Goal: Information Seeking & Learning: Learn about a topic

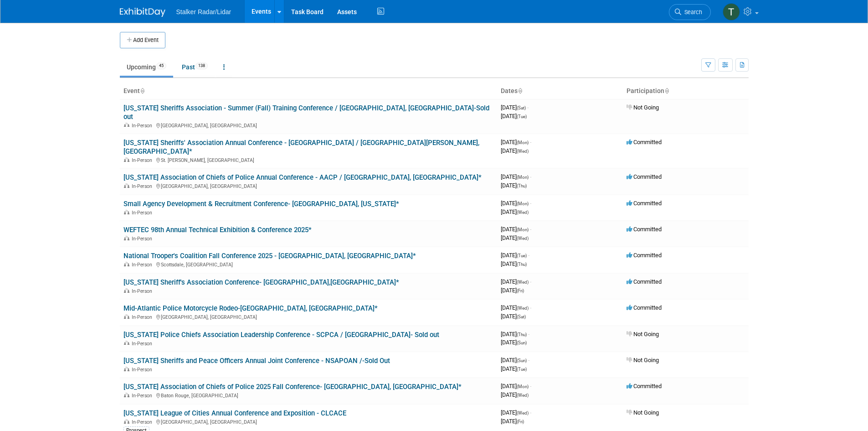
click at [196, 226] on link "WEFTEC 98th Annual Technical Exhibition & Conference 2025*" at bounding box center [217, 230] width 188 height 8
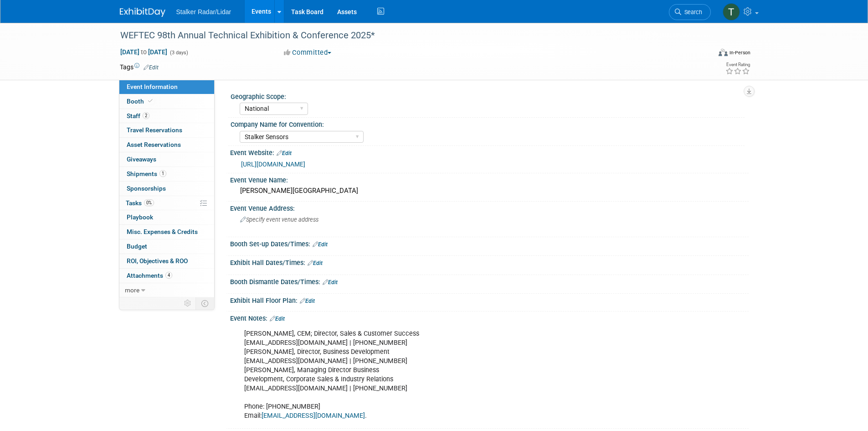
select select "National"
select select "Stalker Sensors"
click at [151, 129] on span "Travel Reservations 0" at bounding box center [155, 129] width 56 height 7
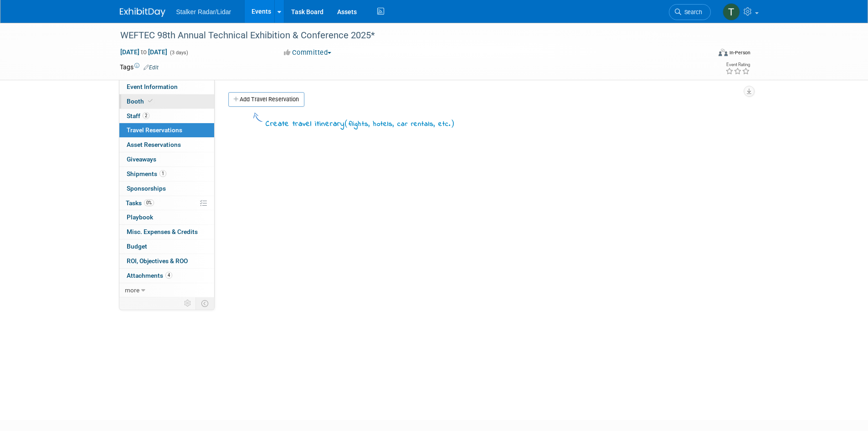
click at [137, 99] on span "Booth" at bounding box center [141, 101] width 28 height 7
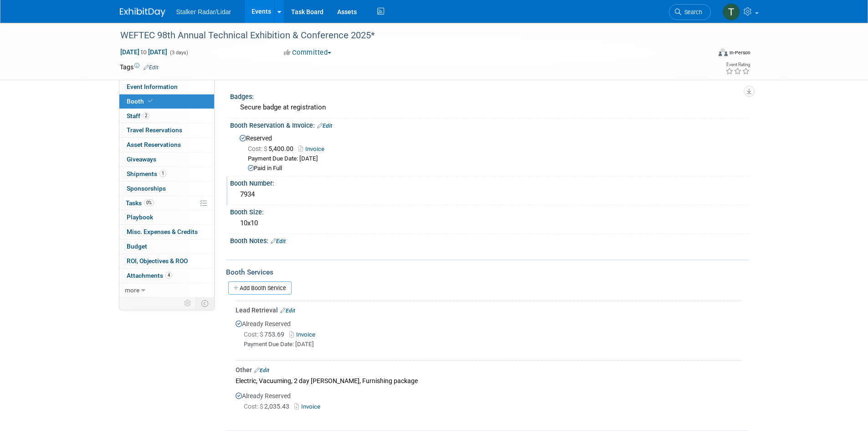
scroll to position [98, 0]
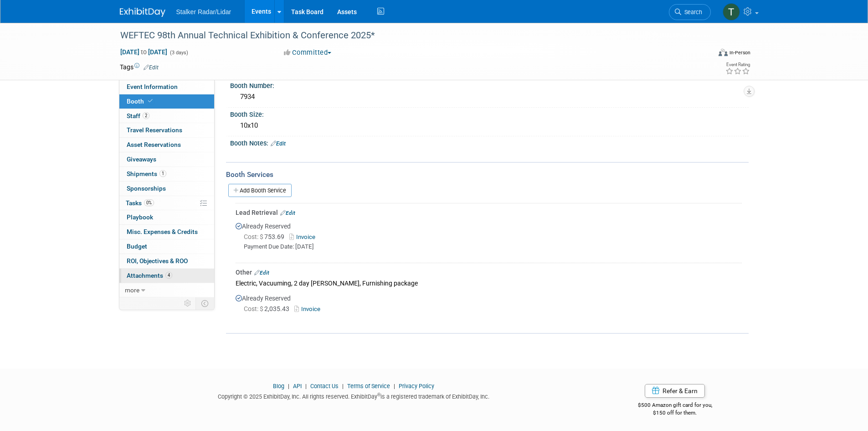
click at [134, 278] on span "Attachments 4" at bounding box center [150, 275] width 46 height 7
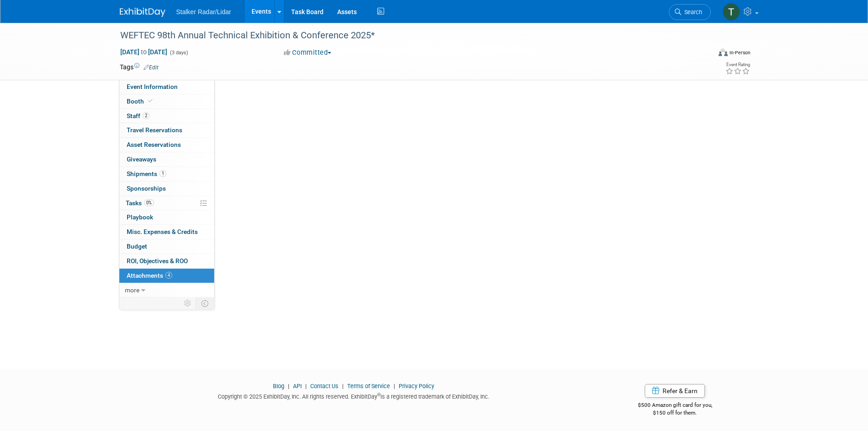
scroll to position [0, 0]
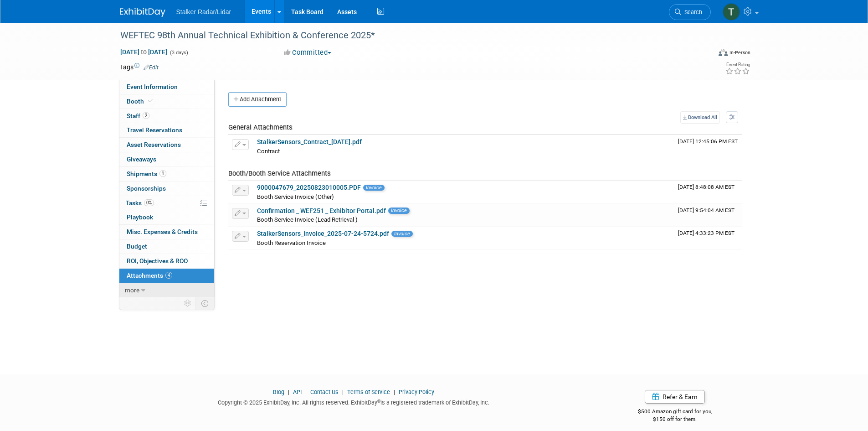
click at [142, 289] on icon at bounding box center [143, 290] width 4 height 6
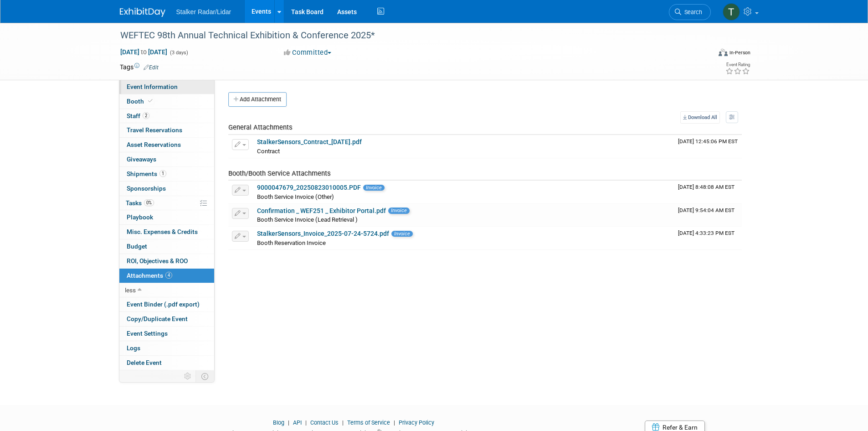
click at [144, 83] on span "Event Information" at bounding box center [152, 86] width 51 height 7
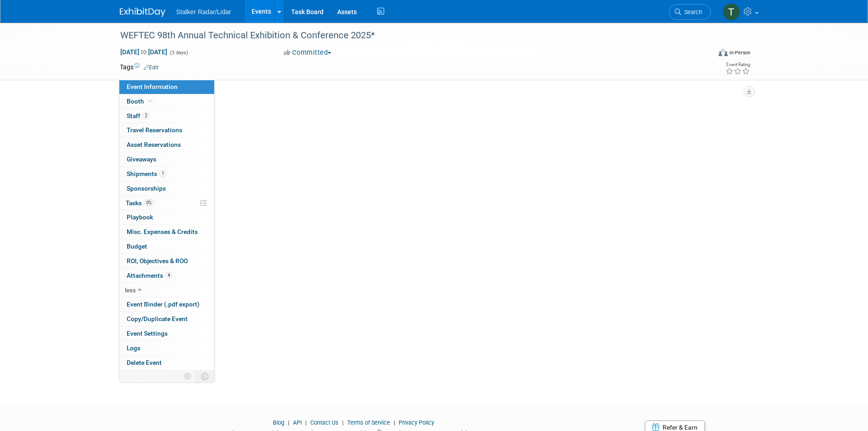
select select "National"
select select "Stalker Sensors"
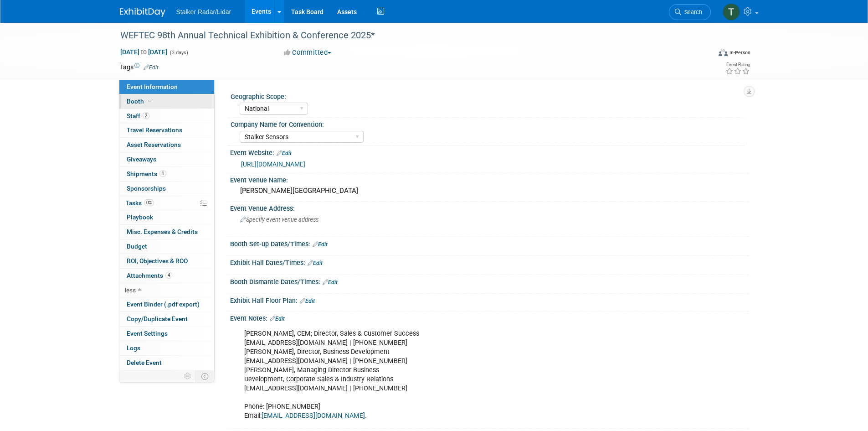
click at [139, 102] on span "Booth" at bounding box center [141, 101] width 28 height 7
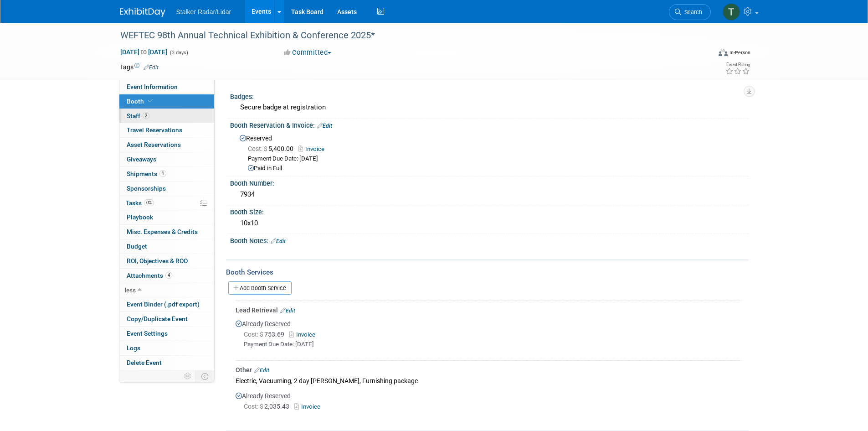
click at [135, 114] on span "Staff 2" at bounding box center [138, 115] width 23 height 7
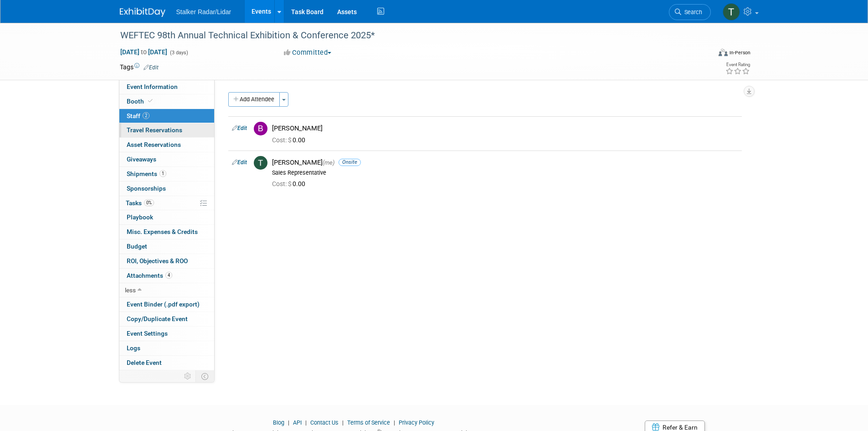
click at [143, 129] on span "Travel Reservations 0" at bounding box center [155, 129] width 56 height 7
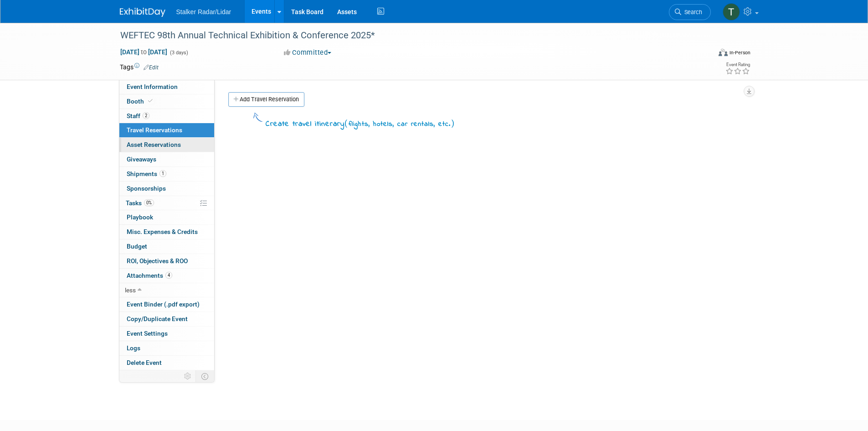
click at [152, 144] on span "Asset Reservations 0" at bounding box center [154, 144] width 54 height 7
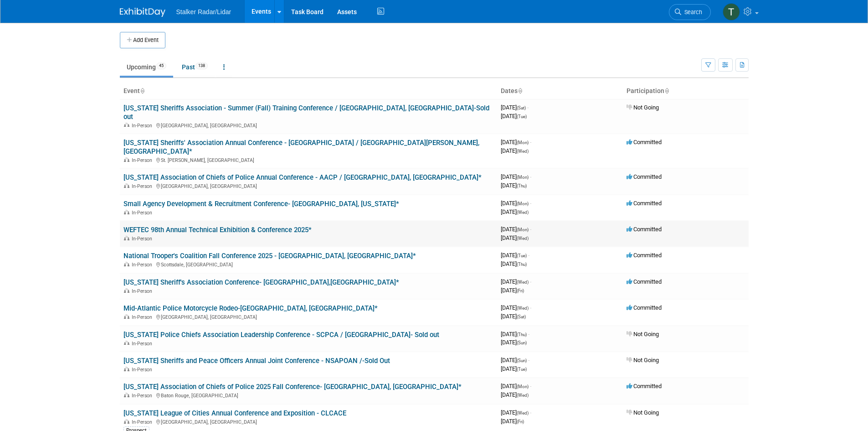
click at [191, 226] on link "WEFTEC 98th Annual Technical Exhibition & Conference 2025*" at bounding box center [217, 230] width 188 height 8
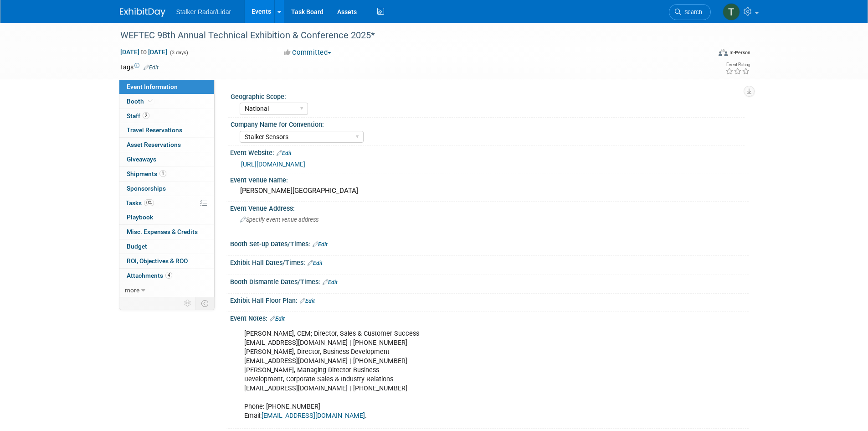
select select "National"
select select "Stalker Sensors"
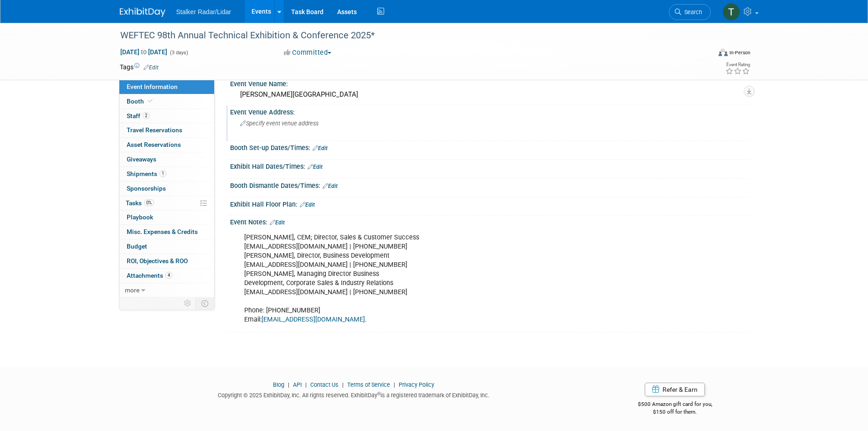
scroll to position [5, 0]
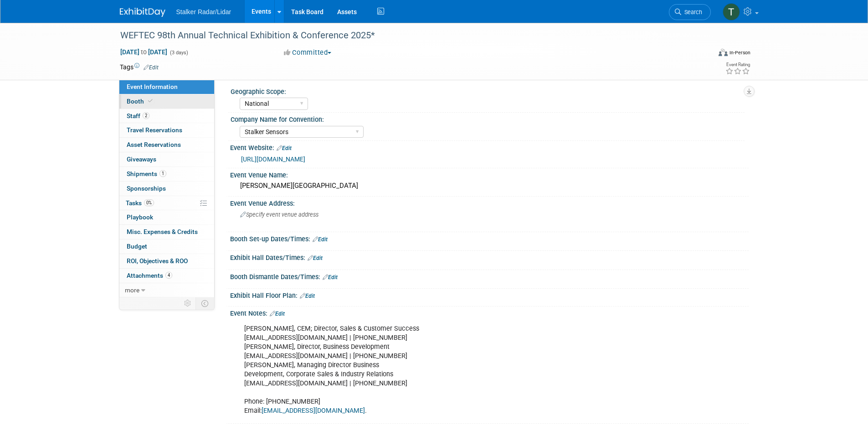
click at [134, 102] on span "Booth" at bounding box center [141, 101] width 28 height 7
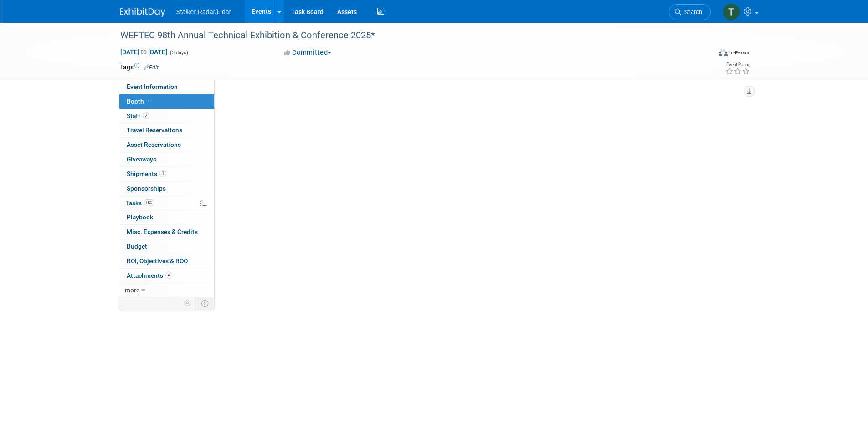
scroll to position [0, 0]
